Goal: Task Accomplishment & Management: Manage account settings

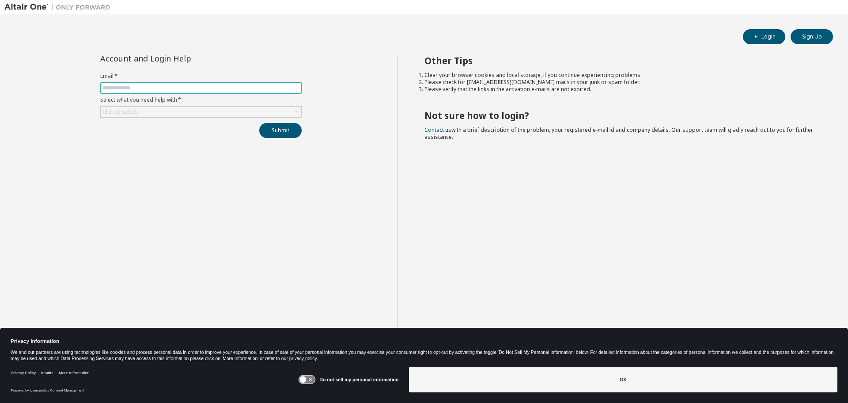
click at [150, 87] on input "text" at bounding box center [201, 87] width 197 height 7
type input "**********"
click at [142, 111] on div "Click to select" at bounding box center [201, 111] width 201 height 11
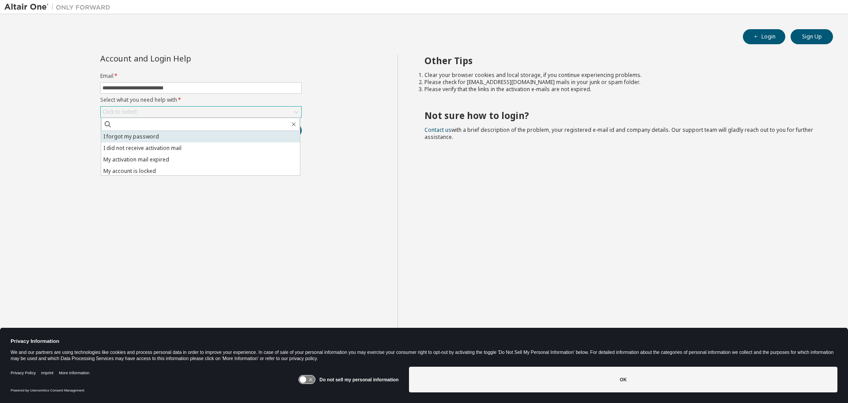
click at [139, 136] on li "I forgot my password" at bounding box center [200, 136] width 199 height 11
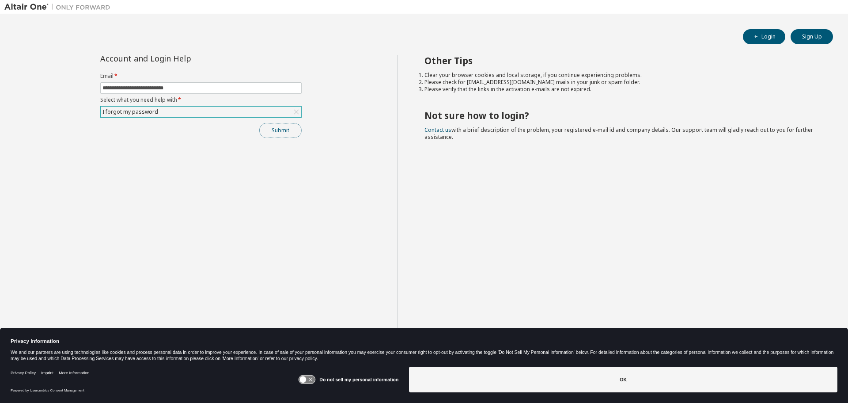
click at [283, 129] on button "Submit" at bounding box center [280, 130] width 42 height 15
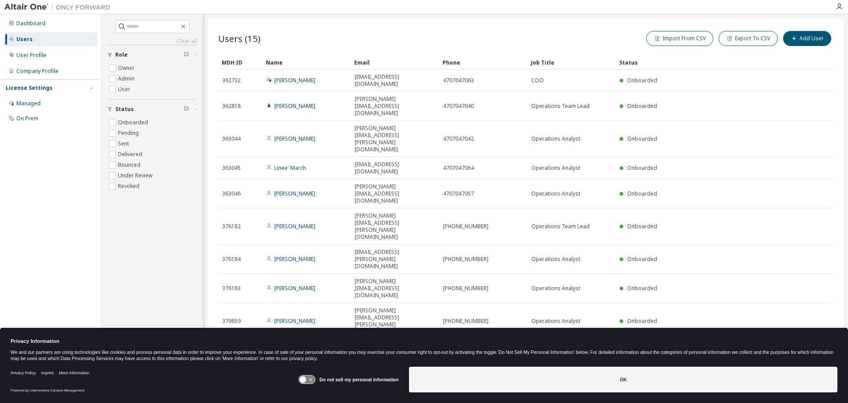
click at [812, 384] on icon "button" at bounding box center [811, 386] width 3 height 4
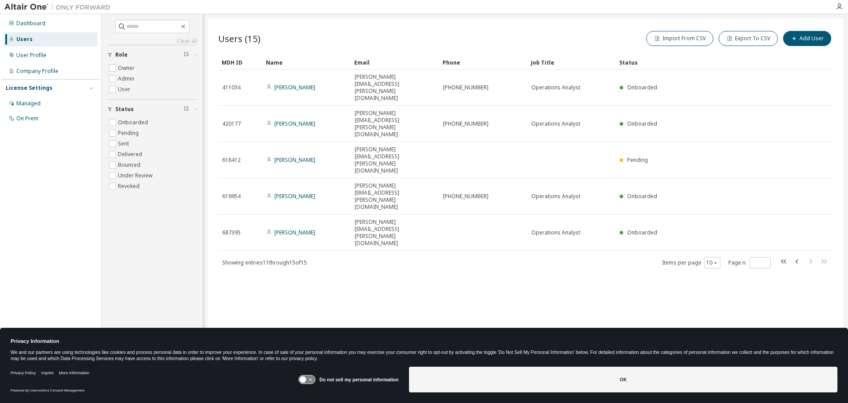
click at [506, 212] on div "Users (15) Import From CSV Export To CSV Add User Clear Load Save Save As Field…" at bounding box center [526, 196] width 636 height 354
click at [382, 199] on div "Users (15) Import From CSV Export To CSV Add User Clear Load Save Save As Field…" at bounding box center [526, 196] width 636 height 354
click at [495, 202] on div "Users (15) Import From CSV Export To CSV Add User Clear Load Save Save As Field…" at bounding box center [526, 196] width 636 height 354
click at [415, 200] on div "Users (15) Import From CSV Export To CSV Add User Clear Load Save Save As Field…" at bounding box center [526, 196] width 636 height 354
click at [359, 203] on div "Users (15) Import From CSV Export To CSV Add User Clear Load Save Save As Field…" at bounding box center [526, 196] width 636 height 354
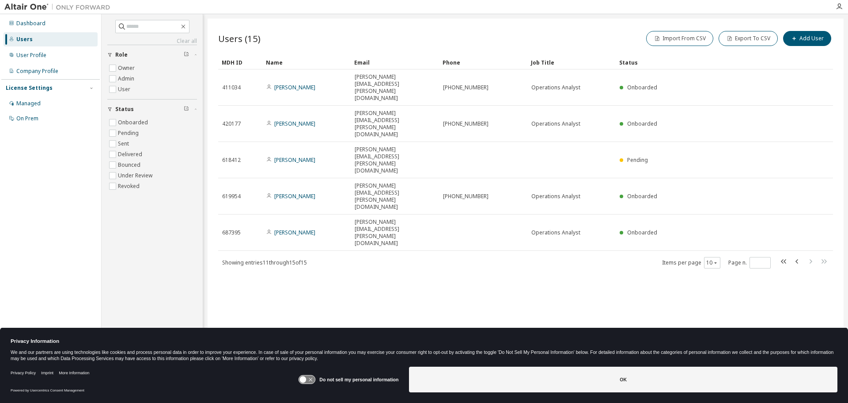
click at [399, 202] on div "Users (15) Import From CSV Export To CSV Add User Clear Load Save Save As Field…" at bounding box center [526, 196] width 636 height 354
click at [396, 207] on div "Users (15) Import From CSV Export To CSV Add User Clear Load Save Save As Field…" at bounding box center [526, 196] width 636 height 354
click at [373, 198] on div "Users (15) Import From CSV Export To CSV Add User Clear Load Save Save As Field…" at bounding box center [526, 196] width 636 height 354
click at [363, 205] on div "Users (15) Import From CSV Export To CSV Add User Clear Load Save Save As Field…" at bounding box center [526, 196] width 636 height 354
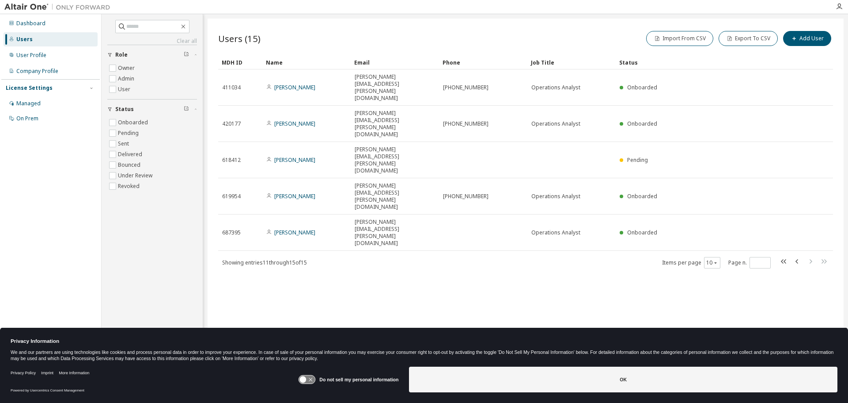
click at [370, 202] on div "Users (15) Import From CSV Export To CSV Add User Clear Load Save Save As Field…" at bounding box center [526, 196] width 636 height 354
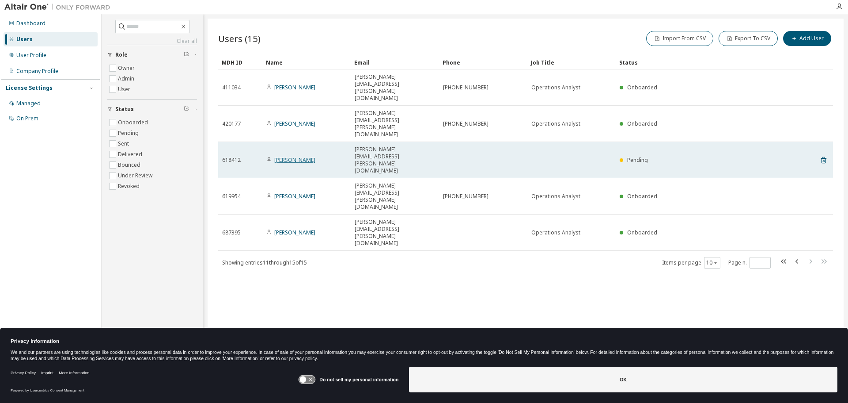
click at [295, 156] on link "Maria Sturges" at bounding box center [294, 160] width 41 height 8
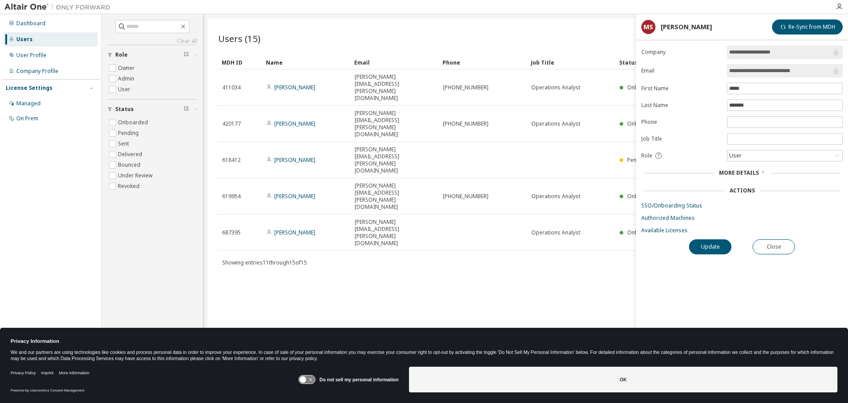
click at [750, 211] on form "**********" at bounding box center [743, 140] width 202 height 188
click at [486, 213] on div "Users (15) Import From CSV Export To CSV Add User Clear Load Save Save As Field…" at bounding box center [526, 196] width 636 height 354
click at [749, 170] on span "More Details" at bounding box center [739, 173] width 40 height 8
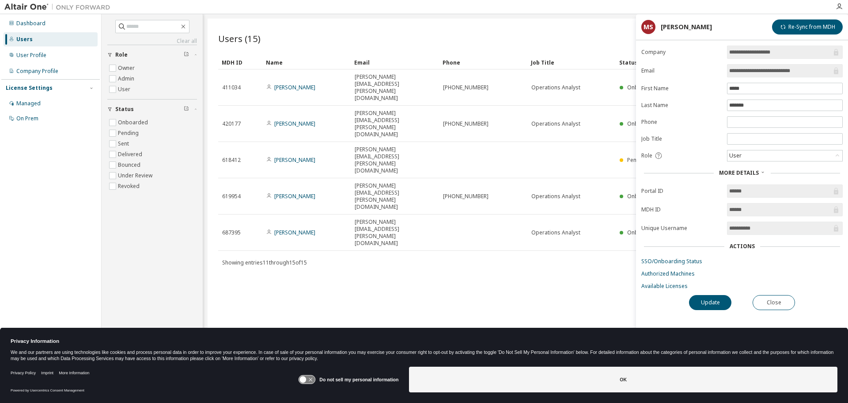
click at [749, 171] on span "More Details" at bounding box center [739, 173] width 40 height 8
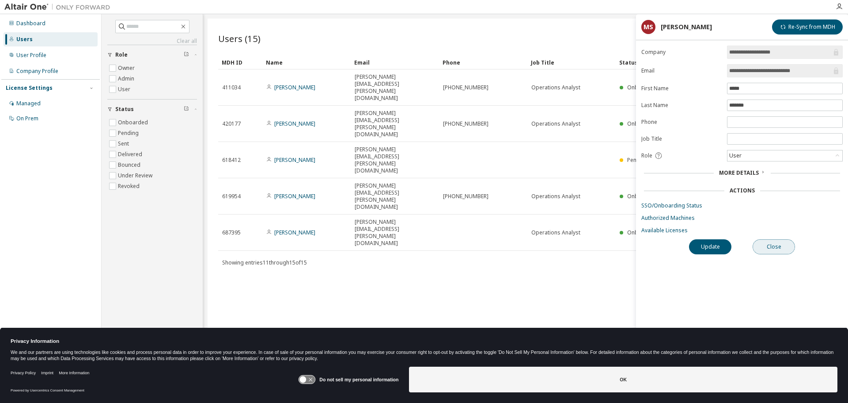
click at [782, 244] on button "Close" at bounding box center [774, 246] width 42 height 15
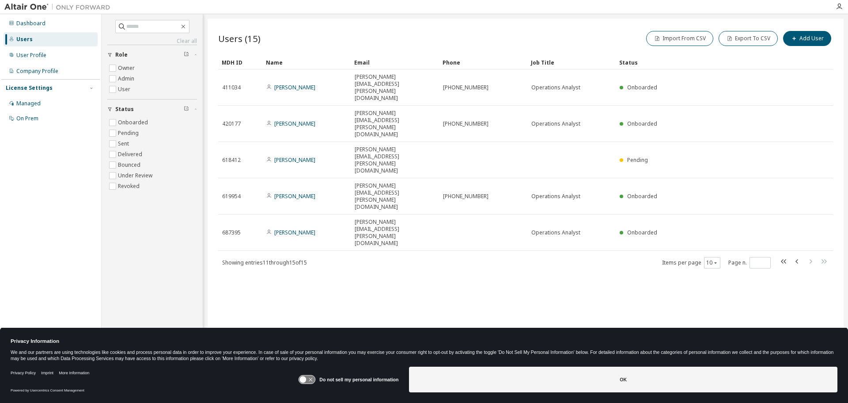
click at [404, 221] on div "Users (15) Import From CSV Export To CSV Add User Clear Load Save Save As Field…" at bounding box center [526, 196] width 636 height 354
click at [801, 256] on icon "button" at bounding box center [797, 261] width 11 height 11
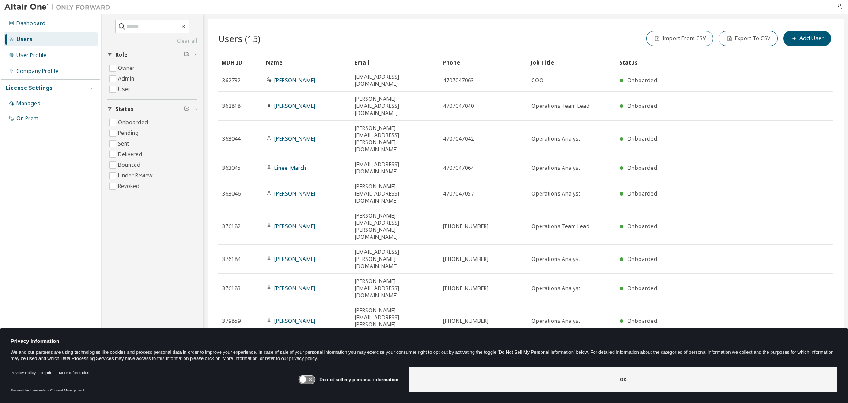
click at [687, 270] on div "Users (15) Import From CSV Export To CSV Add User Clear Load Save Save As Field…" at bounding box center [526, 196] width 636 height 354
click at [810, 380] on icon "button" at bounding box center [811, 385] width 11 height 11
type input "*"
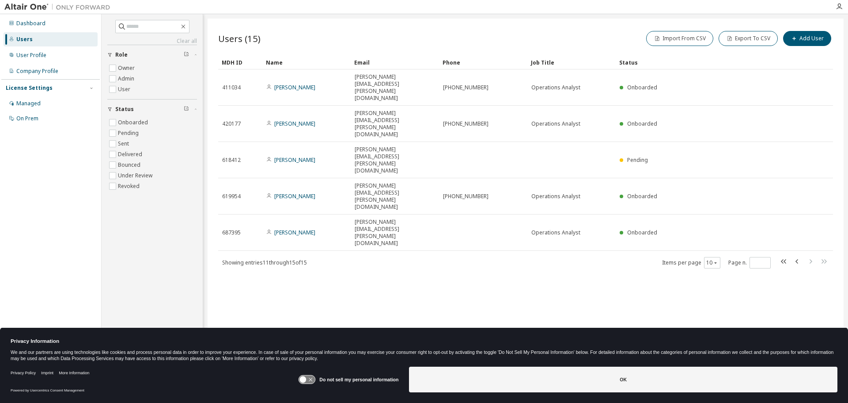
click at [430, 240] on div "Users (15) Import From CSV Export To CSV Add User Clear Load Save Save As Field…" at bounding box center [526, 196] width 636 height 354
click at [369, 241] on div "Users (15) Import From CSV Export To CSV Add User Clear Load Save Save As Field…" at bounding box center [526, 196] width 636 height 354
click at [455, 237] on div "Users (15) Import From CSV Export To CSV Add User Clear Load Save Save As Field…" at bounding box center [526, 196] width 636 height 354
click at [394, 234] on div "Users (15) Import From CSV Export To CSV Add User Clear Load Save Save As Field…" at bounding box center [526, 196] width 636 height 354
click at [29, 23] on div "Dashboard" at bounding box center [30, 23] width 29 height 7
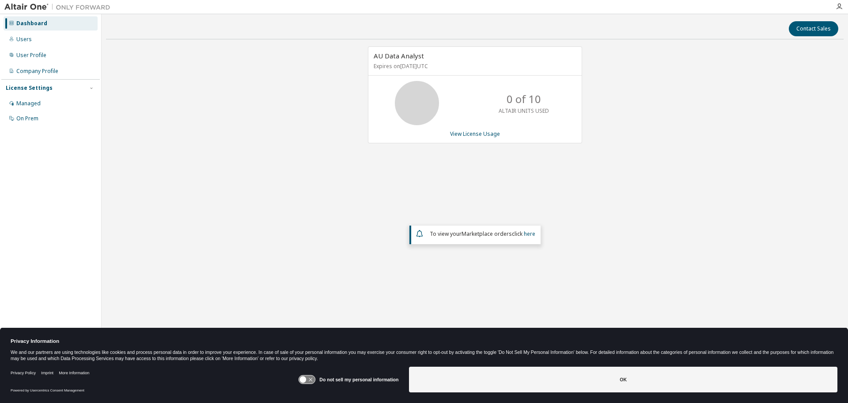
click at [293, 166] on div "AU Data Analyst Expires on April 16, 2026 UTC 0 of 10 ALTAIR UNITS USED View Li…" at bounding box center [475, 177] width 738 height 262
click at [306, 192] on div "AU Data Analyst Expires on April 16, 2026 UTC 0 of 10 ALTAIR UNITS USED View Li…" at bounding box center [475, 177] width 738 height 262
drag, startPoint x: 503, startPoint y: 112, endPoint x: 560, endPoint y: 109, distance: 56.6
click at [560, 109] on div "0 of 10 ALTAIR UNITS USED" at bounding box center [475, 103] width 213 height 44
click at [547, 148] on div "AU Data Analyst Expires on April 16, 2026 UTC 0 of 10 ALTAIR UNITS USED View Li…" at bounding box center [470, 99] width 223 height 106
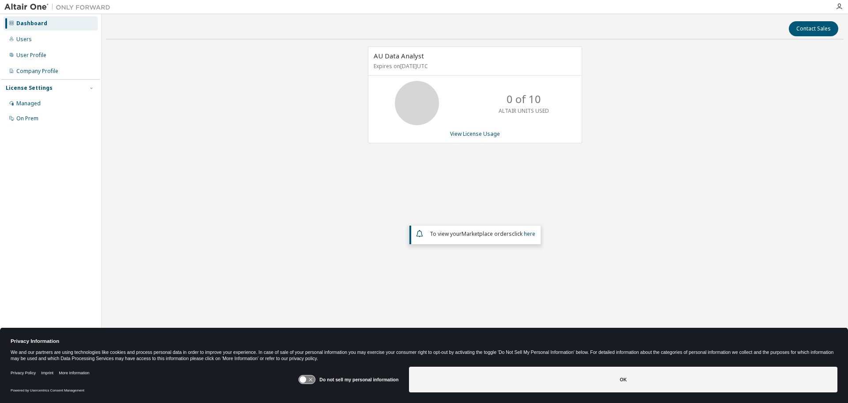
click at [353, 162] on div "AU Data Analyst Expires on April 16, 2026 UTC 0 of 10 ALTAIR UNITS USED View Li…" at bounding box center [475, 177] width 738 height 262
click at [259, 145] on div "AU Data Analyst Expires on April 16, 2026 UTC 0 of 10 ALTAIR UNITS USED View Li…" at bounding box center [475, 177] width 738 height 262
click at [273, 92] on div "AU Data Analyst Expires on April 16, 2026 UTC 0 of 10 ALTAIR UNITS USED View Li…" at bounding box center [475, 177] width 738 height 262
click at [311, 163] on div "AU Data Analyst Expires on April 16, 2026 UTC 0 of 10 ALTAIR UNITS USED View Li…" at bounding box center [475, 177] width 738 height 262
click at [418, 164] on div "AU Data Analyst Expires on April 16, 2026 UTC 0 of 10 ALTAIR UNITS USED View Li…" at bounding box center [475, 177] width 738 height 262
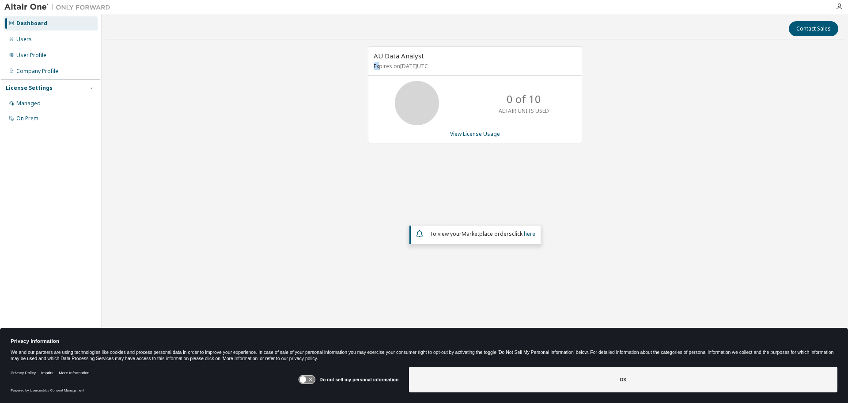
drag, startPoint x: 380, startPoint y: 66, endPoint x: 431, endPoint y: 60, distance: 51.6
click at [431, 59] on div "AU Data Analyst Expires on April 16, 2026 UTC" at bounding box center [475, 61] width 213 height 29
click at [291, 90] on div "AU Data Analyst Expires on April 16, 2026 UTC 0 of 10 ALTAIR UNITS USED View Li…" at bounding box center [475, 177] width 738 height 262
drag, startPoint x: 384, startPoint y: 54, endPoint x: 414, endPoint y: 57, distance: 30.6
click at [414, 55] on span "AU Data Analyst" at bounding box center [399, 55] width 50 height 9
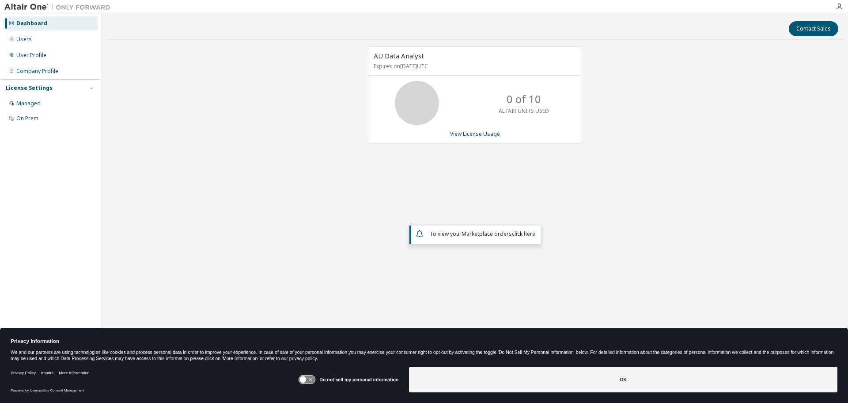
click at [296, 111] on div "AU Data Analyst Expires on April 16, 2026 UTC 0 of 10 ALTAIR UNITS USED View Li…" at bounding box center [475, 177] width 738 height 262
drag, startPoint x: 394, startPoint y: 56, endPoint x: 416, endPoint y: 57, distance: 22.1
click at [416, 57] on span "AU Data Analyst" at bounding box center [399, 55] width 50 height 9
click at [350, 80] on div "AU Data Analyst Expires on April 16, 2026 UTC 0 of 10 ALTAIR UNITS USED View Li…" at bounding box center [475, 177] width 738 height 262
drag, startPoint x: 402, startPoint y: 56, endPoint x: 418, endPoint y: 57, distance: 15.5
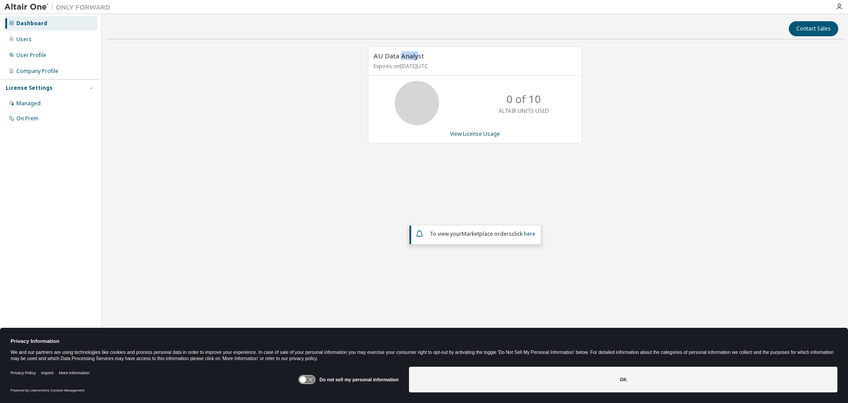
click at [418, 57] on span "AU Data Analyst" at bounding box center [399, 55] width 50 height 9
click at [288, 90] on div "AU Data Analyst Expires on April 16, 2026 UTC 0 of 10 ALTAIR UNITS USED View Li…" at bounding box center [475, 177] width 738 height 262
click at [308, 111] on div "AU Data Analyst Expires on April 16, 2026 UTC 0 of 10 ALTAIR UNITS USED View Li…" at bounding box center [475, 177] width 738 height 262
click at [484, 136] on link "View License Usage" at bounding box center [475, 134] width 50 height 8
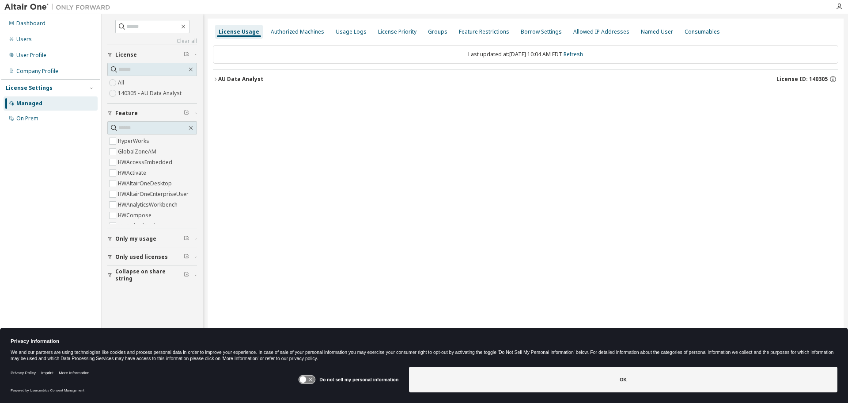
click at [209, 68] on div "License Usage Authorized Machines Usage Logs License Priority Groups Feature Re…" at bounding box center [526, 196] width 636 height 354
click at [209, 64] on div "License Usage Authorized Machines Usage Logs License Priority Groups Feature Re…" at bounding box center [526, 196] width 636 height 354
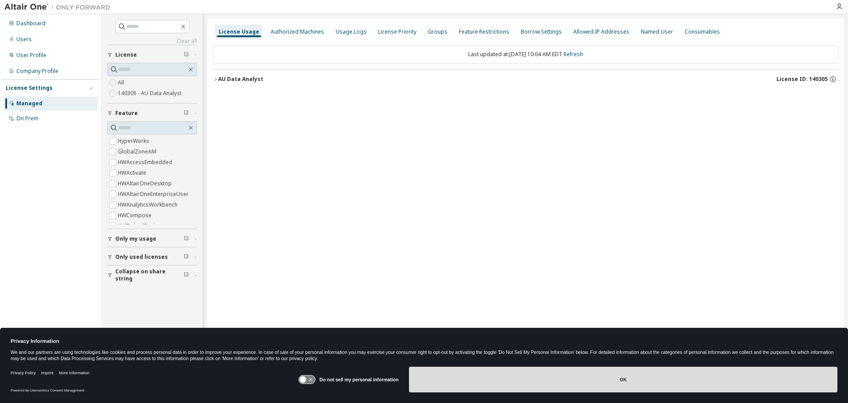
click at [560, 372] on button "OK" at bounding box center [623, 379] width 429 height 26
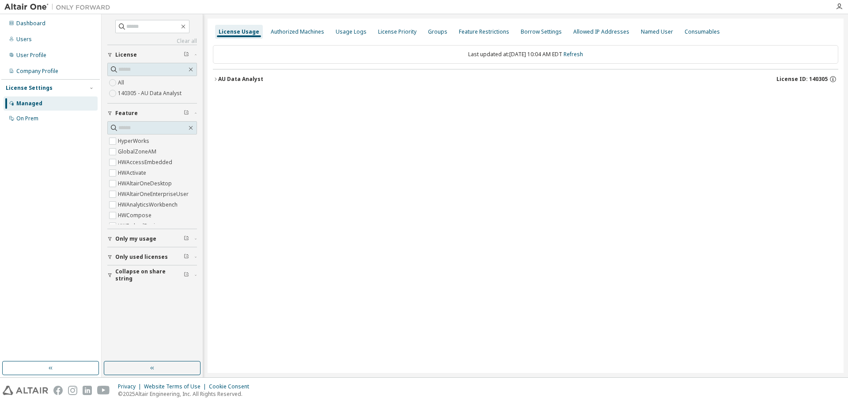
click at [225, 110] on div "License Usage Authorized Machines Usage Logs License Priority Groups Feature Re…" at bounding box center [526, 196] width 636 height 354
click at [228, 99] on div "License Usage Authorized Machines Usage Logs License Priority Groups Feature Re…" at bounding box center [526, 196] width 636 height 354
click at [291, 93] on div "Last updated at: Mon 2025-09-08 10:04 AM EDT Refresh AU Data Analyst License ID…" at bounding box center [526, 67] width 626 height 54
click at [229, 92] on div "Last updated at: Mon 2025-09-08 10:04 AM EDT Refresh AU Data Analyst License ID…" at bounding box center [526, 67] width 626 height 54
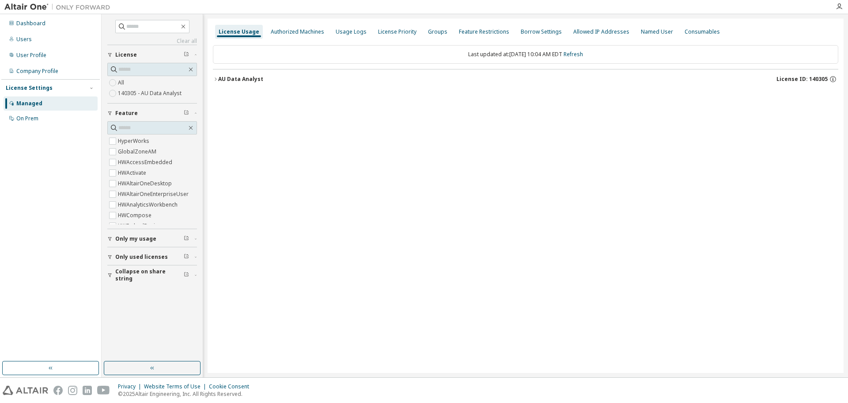
click at [216, 79] on icon "button" at bounding box center [215, 78] width 5 height 5
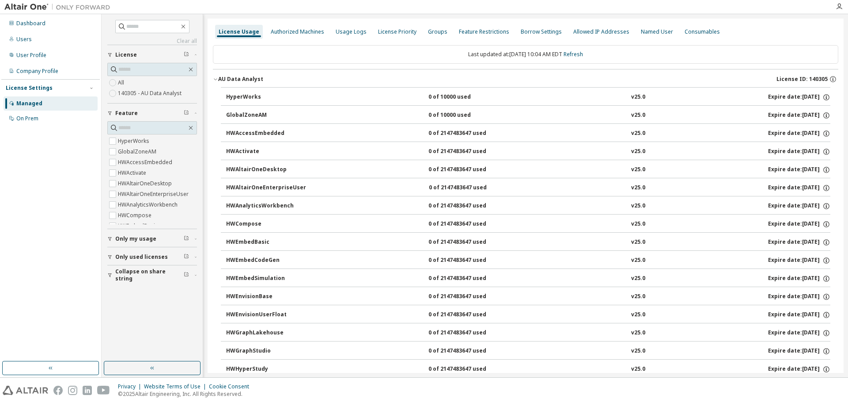
click at [839, 5] on icon "button" at bounding box center [839, 6] width 7 height 7
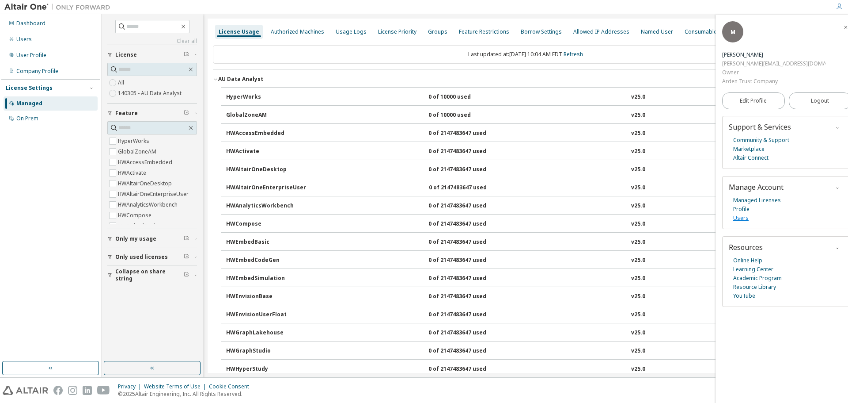
click at [743, 213] on link "Users" at bounding box center [741, 217] width 15 height 9
click at [842, 8] on icon "button" at bounding box center [839, 6] width 7 height 7
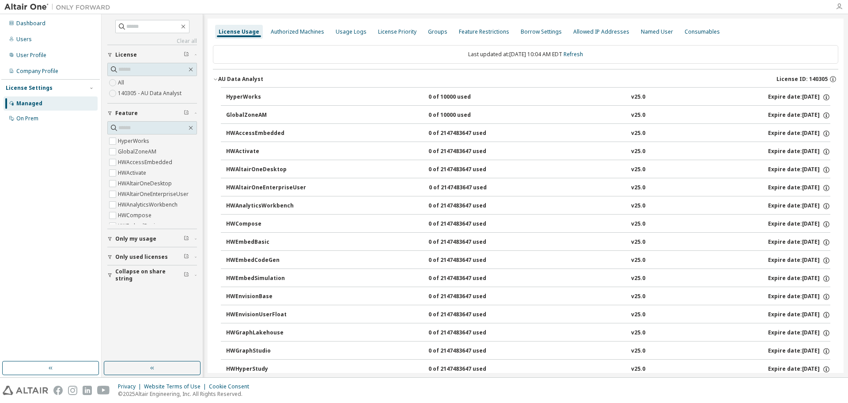
click at [841, 8] on icon "button" at bounding box center [839, 6] width 7 height 7
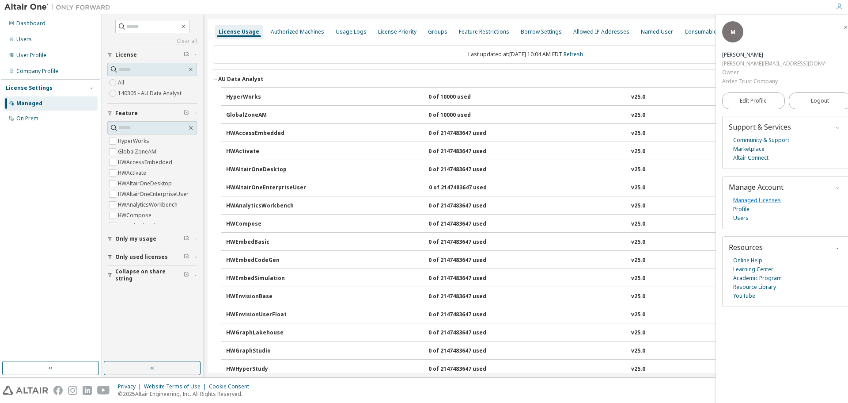
click at [750, 196] on link "Managed Licenses" at bounding box center [758, 200] width 48 height 9
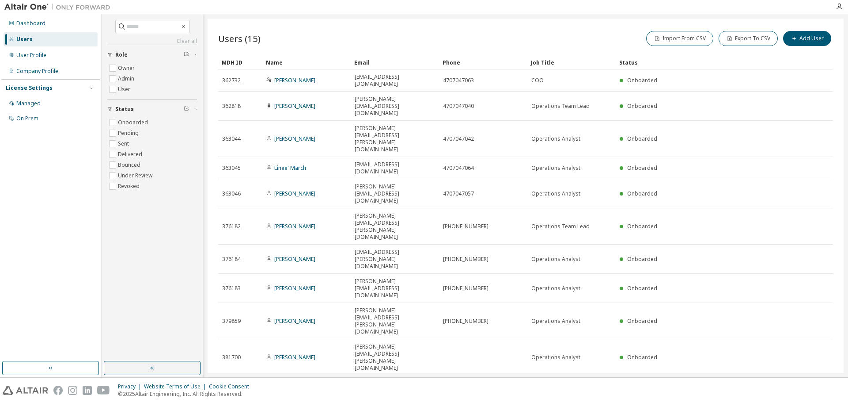
click at [297, 289] on div "Users (15) Import From CSV Export To CSV Add User Clear Load Save Save As Field…" at bounding box center [526, 196] width 636 height 354
click at [27, 101] on div "Managed" at bounding box center [28, 103] width 24 height 7
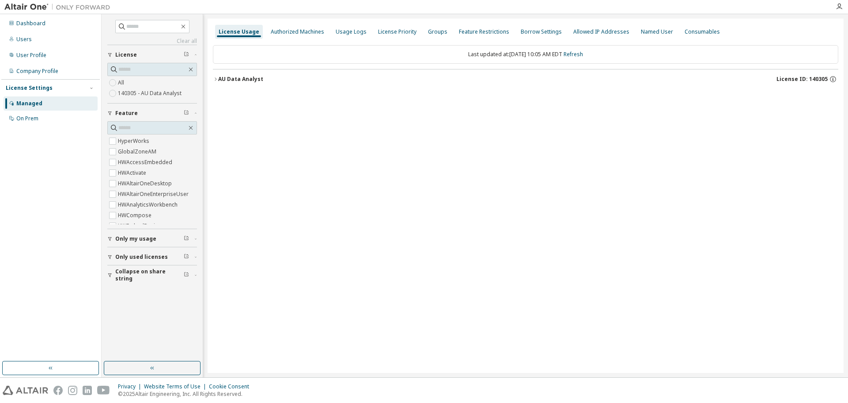
click at [215, 78] on icon "button" at bounding box center [215, 78] width 5 height 5
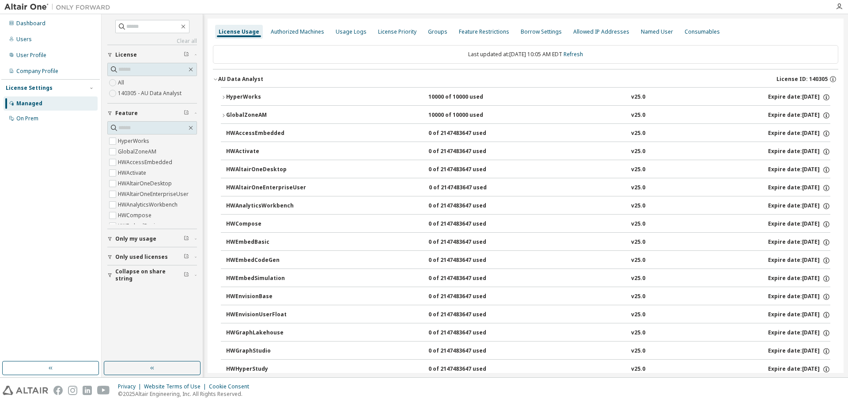
click at [219, 79] on div "AU Data Analyst" at bounding box center [240, 79] width 45 height 7
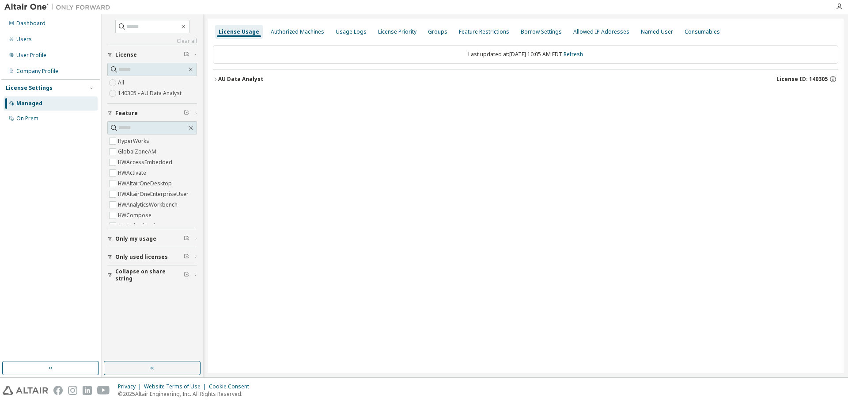
click at [208, 66] on div "License Usage Authorized Machines Usage Logs License Priority Groups Feature Re…" at bounding box center [526, 196] width 636 height 354
click at [308, 31] on div "Authorized Machines" at bounding box center [297, 31] width 53 height 7
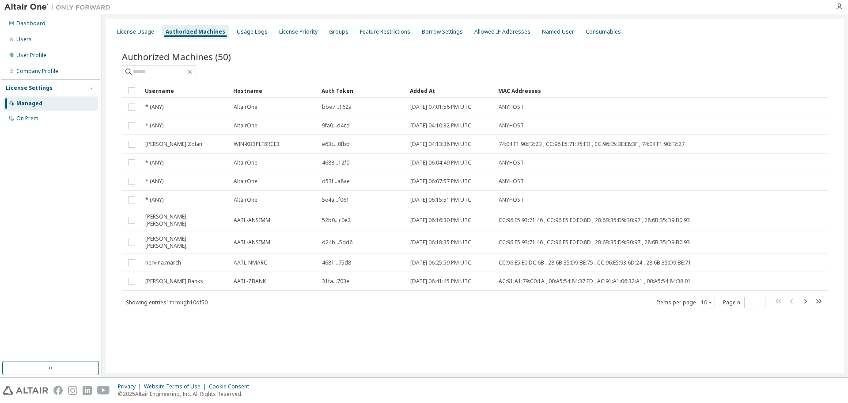
click at [293, 52] on div "Authorized Machines (50)" at bounding box center [475, 56] width 706 height 12
drag, startPoint x: 172, startPoint y: 58, endPoint x: 226, endPoint y: 54, distance: 54.5
click at [226, 54] on span "Authorized Machines (50)" at bounding box center [176, 56] width 109 height 12
click at [294, 60] on div "Authorized Machines (50)" at bounding box center [475, 56] width 706 height 12
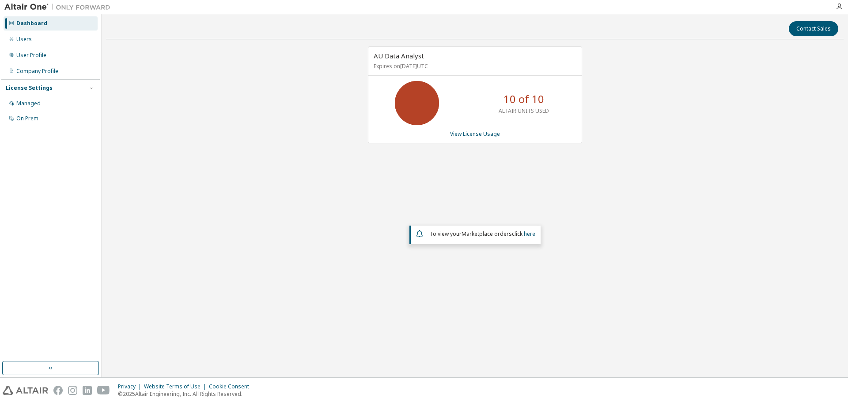
click at [472, 138] on div "AU Data Analyst Expires on [DATE] UTC 10 of 10 ALTAIR UNITS USED View License U…" at bounding box center [475, 94] width 214 height 97
click at [473, 132] on link "View License Usage" at bounding box center [475, 134] width 50 height 8
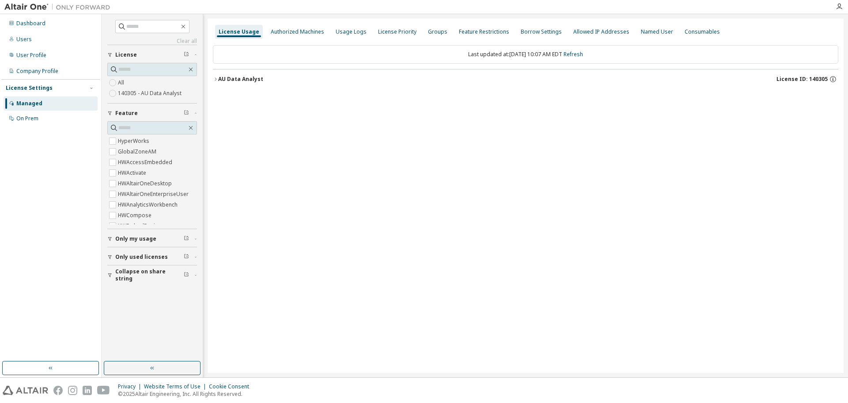
click at [226, 83] on div "AU Data Analyst License ID: 140305" at bounding box center [528, 79] width 620 height 8
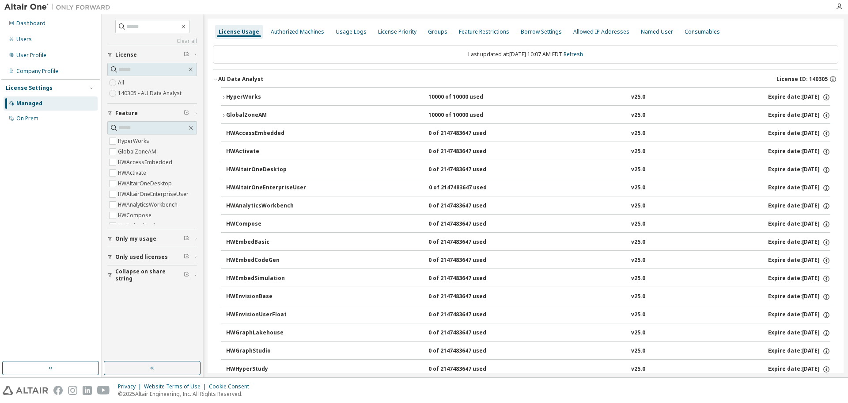
click at [224, 80] on div "AU Data Analyst" at bounding box center [240, 79] width 45 height 7
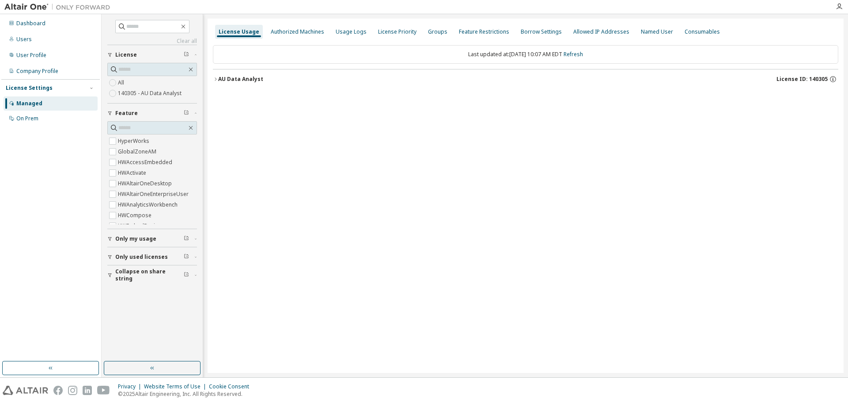
click at [294, 70] on button "AU Data Analyst License ID: 140305" at bounding box center [526, 78] width 626 height 19
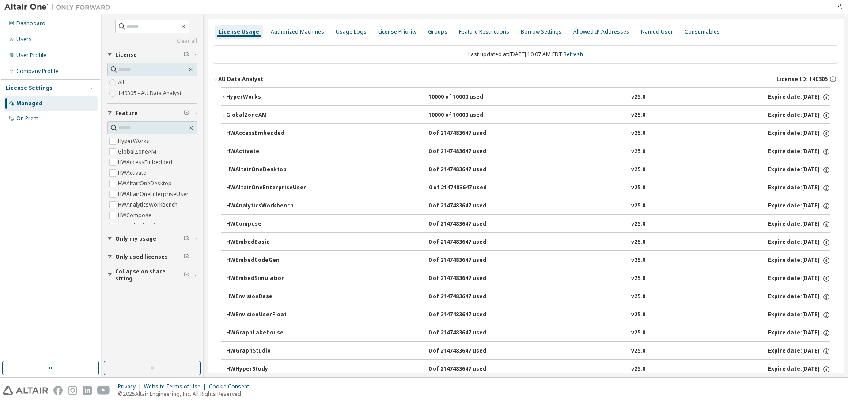
click at [294, 70] on button "AU Data Analyst License ID: 140305" at bounding box center [526, 78] width 626 height 19
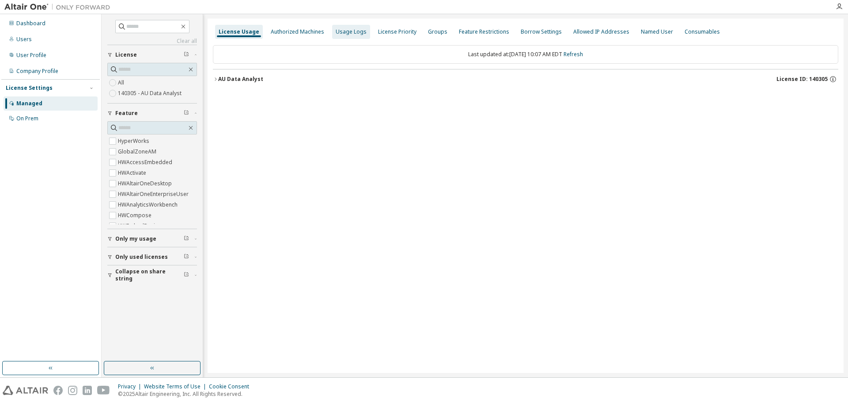
click at [345, 36] on div "Usage Logs" at bounding box center [351, 32] width 38 height 14
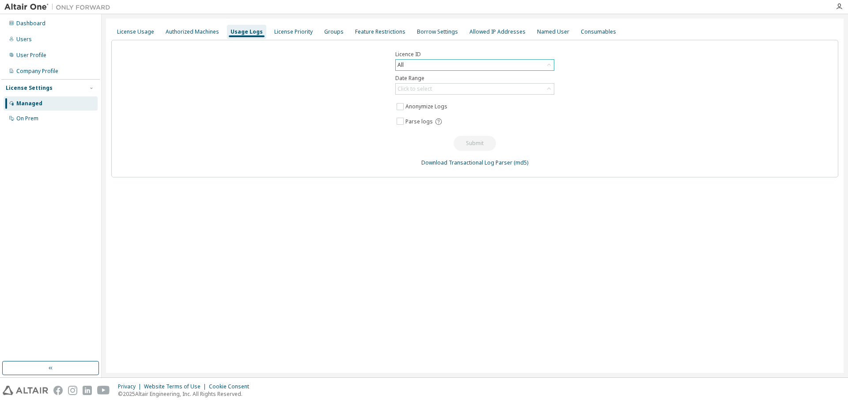
click at [422, 66] on div "All" at bounding box center [475, 65] width 158 height 11
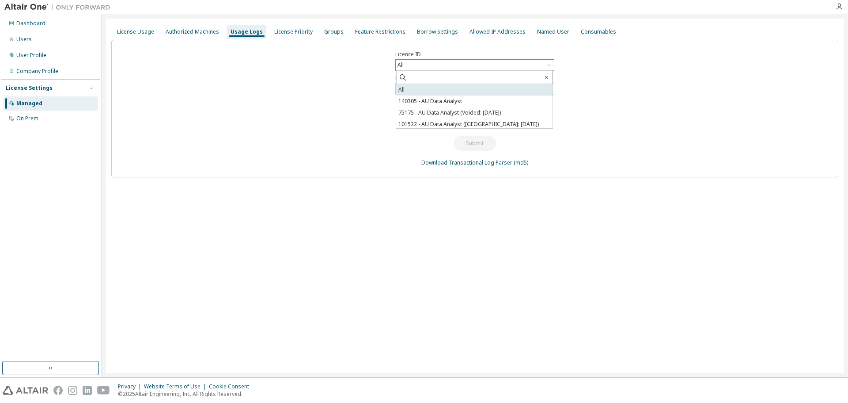
click at [413, 90] on li "All" at bounding box center [474, 89] width 156 height 11
click at [414, 89] on div "Click to select" at bounding box center [415, 88] width 34 height 7
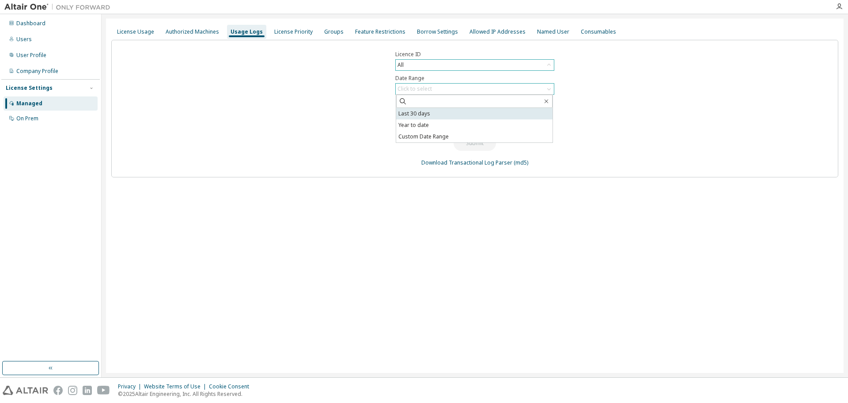
click at [429, 115] on li "Last 30 days" at bounding box center [474, 113] width 156 height 11
click at [475, 145] on button "Submit" at bounding box center [475, 143] width 42 height 15
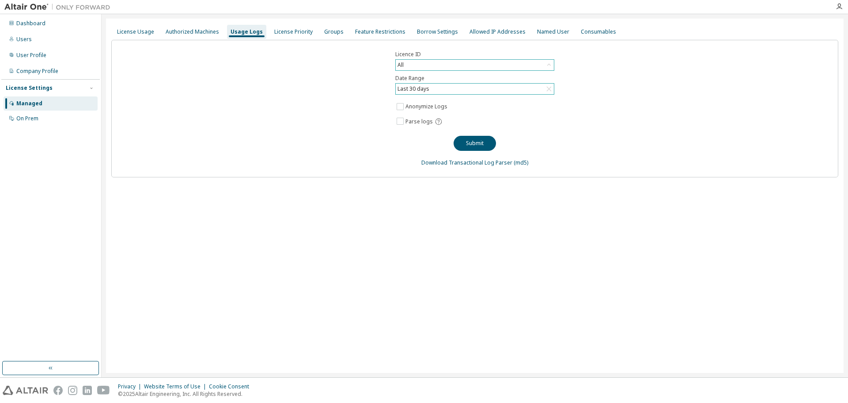
click at [236, 94] on div "Licence ID All Date Range Last 30 days Anonymize Logs Parse logs Submit Downloa…" at bounding box center [474, 108] width 727 height 137
click at [138, 31] on div "License Usage" at bounding box center [135, 31] width 37 height 7
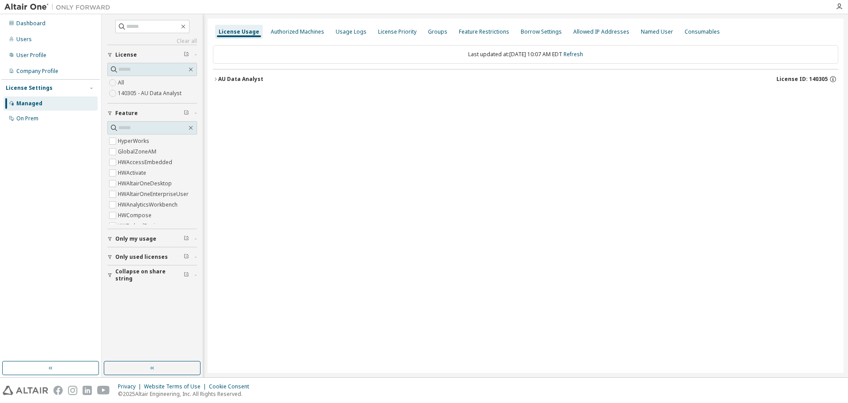
click at [210, 59] on div "License Usage Authorized Machines Usage Logs License Priority Groups Feature Re…" at bounding box center [526, 196] width 636 height 354
click at [208, 53] on div "License Usage Authorized Machines Usage Logs License Priority Groups Feature Re…" at bounding box center [526, 196] width 636 height 354
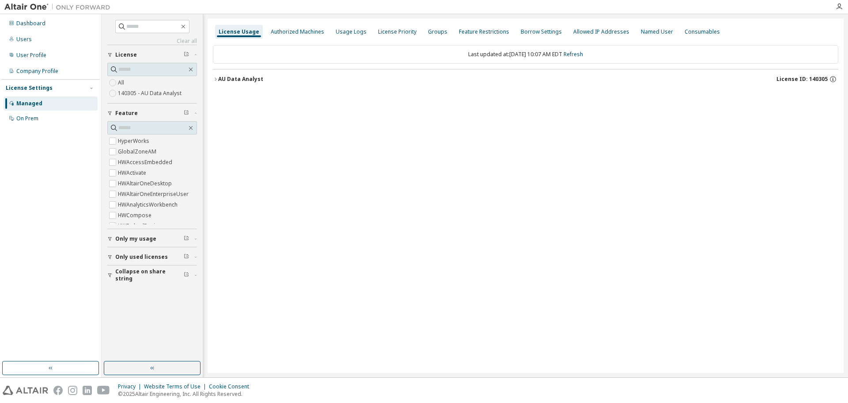
click at [208, 53] on div "License Usage Authorized Machines Usage Logs License Priority Groups Feature Re…" at bounding box center [526, 196] width 636 height 354
